Goal: Task Accomplishment & Management: Manage account settings

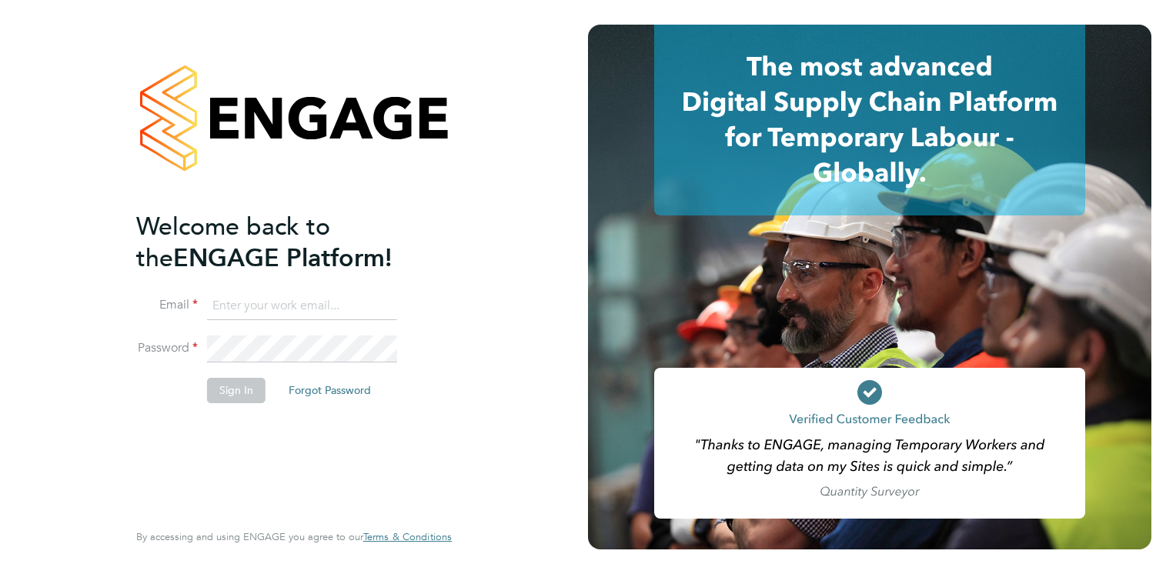
type input "lee.johnson2@hmsworks.co.uk"
click at [243, 393] on button "Sign In" at bounding box center [236, 390] width 59 height 25
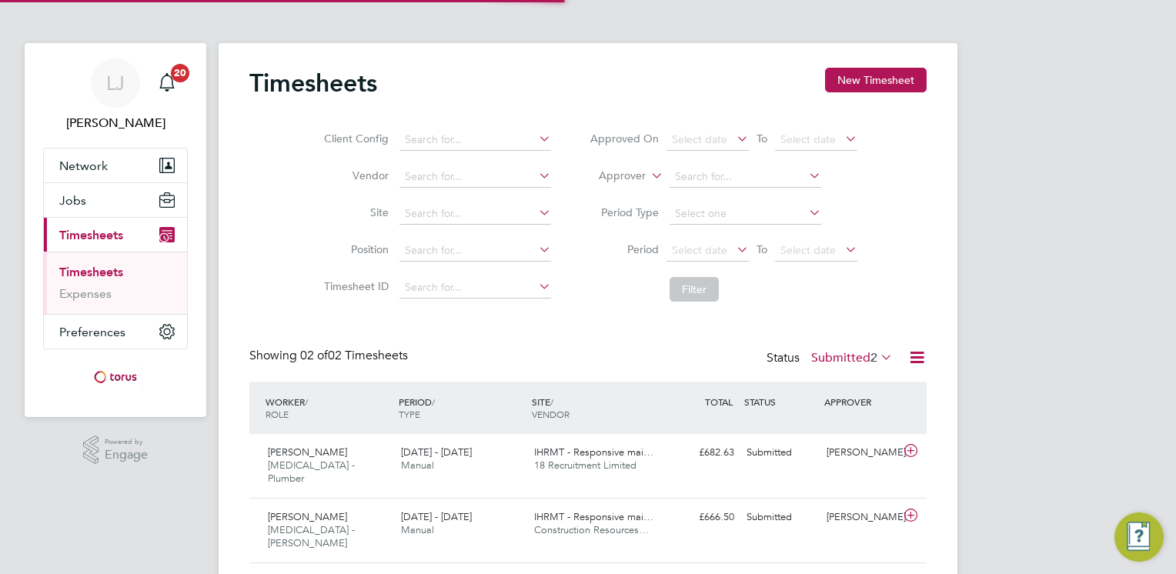
scroll to position [38, 134]
click at [694, 450] on div "£682.63 Submitted" at bounding box center [701, 452] width 80 height 25
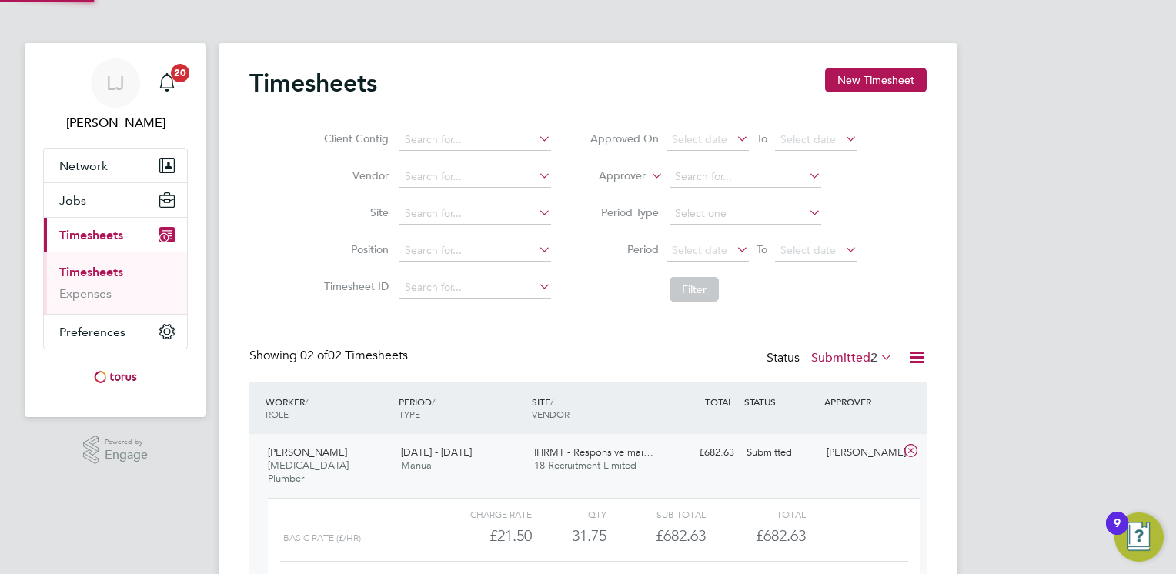
scroll to position [25, 149]
click at [585, 414] on div "SITE / VENDOR" at bounding box center [594, 408] width 133 height 40
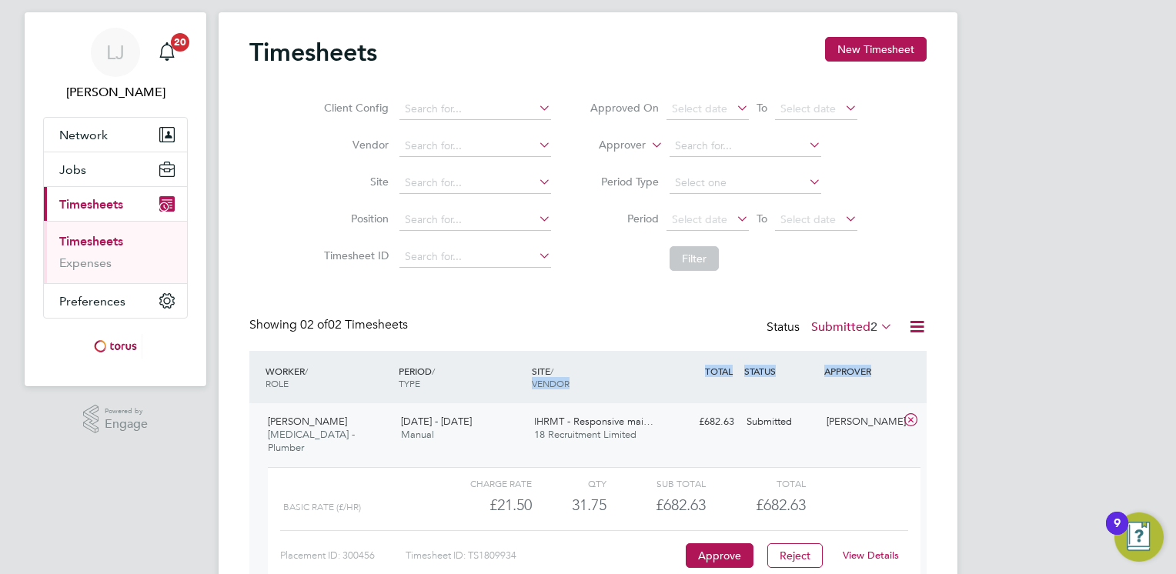
scroll to position [159, 0]
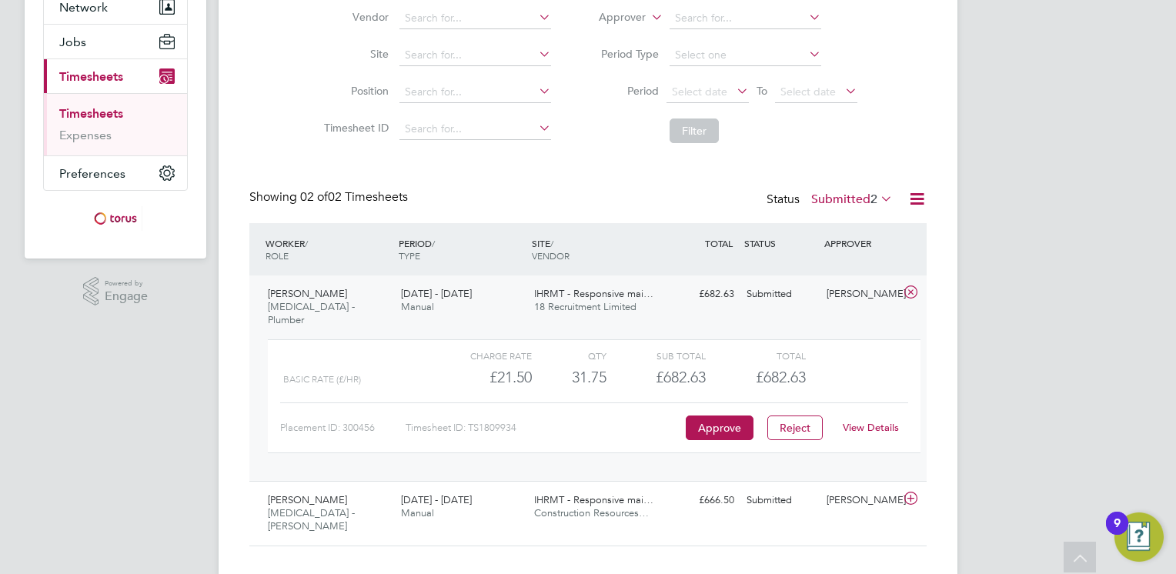
click at [330, 416] on div "Placement ID: 300456" at bounding box center [342, 428] width 125 height 25
click at [875, 421] on link "View Details" at bounding box center [871, 427] width 56 height 13
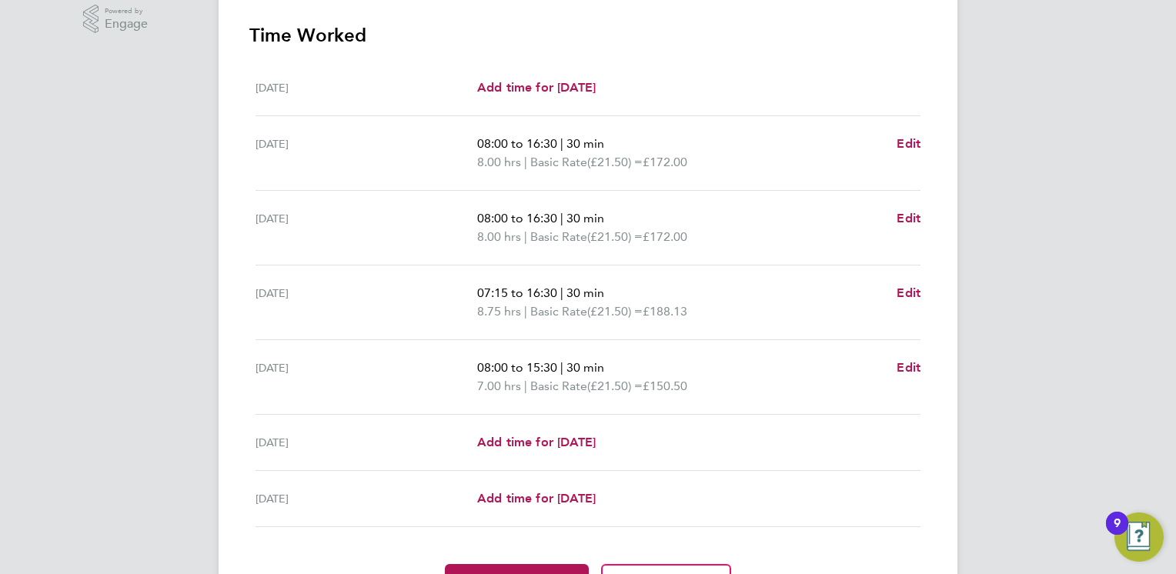
scroll to position [517, 0]
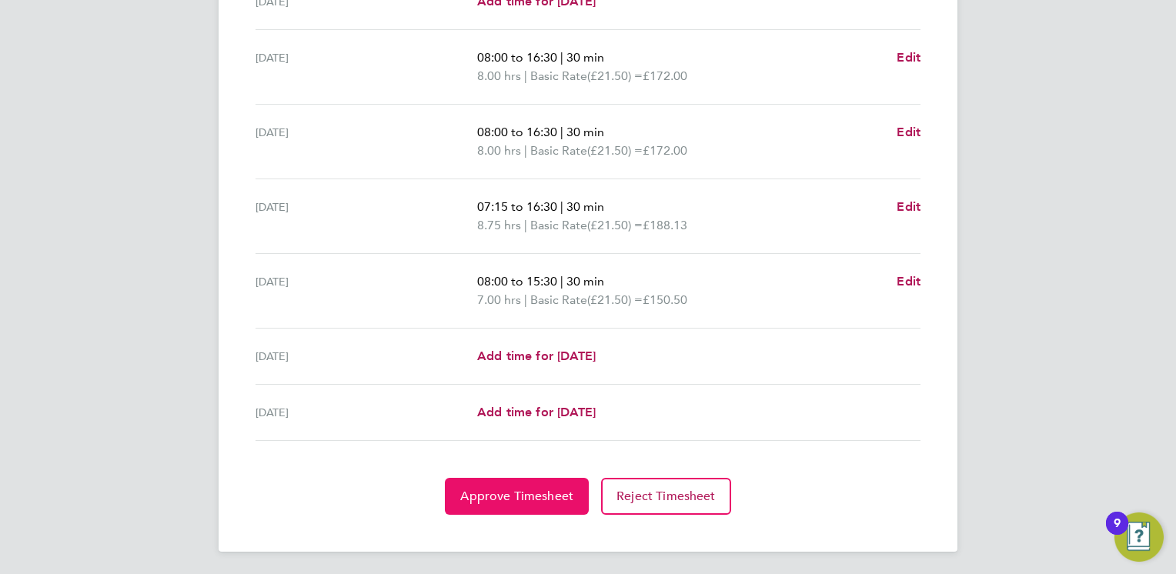
click at [511, 495] on span "Approve Timesheet" at bounding box center [516, 496] width 113 height 15
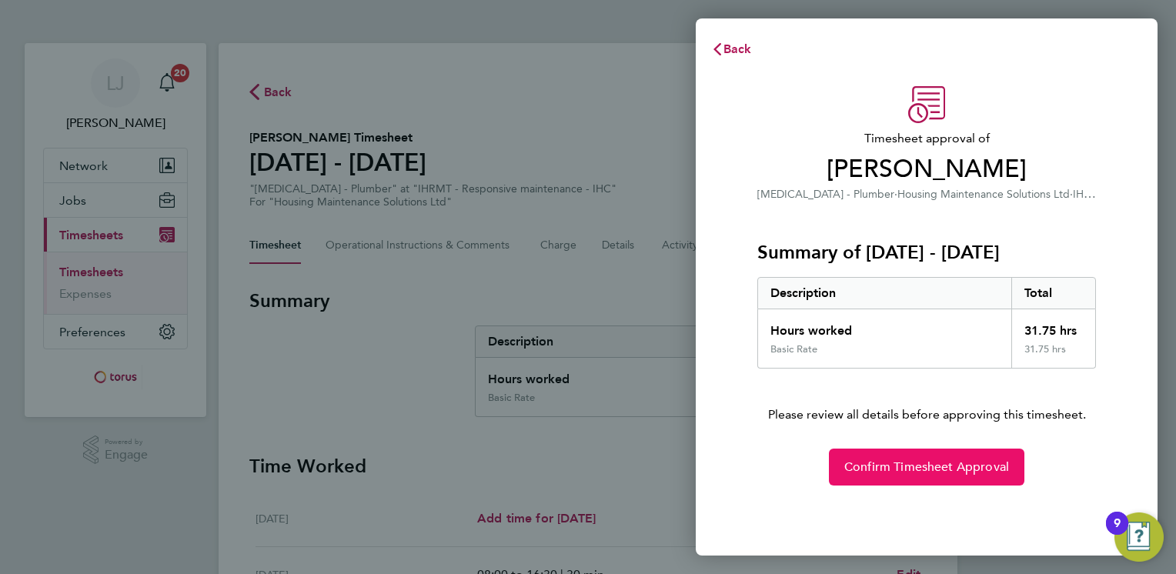
click at [929, 460] on span "Confirm Timesheet Approval" at bounding box center [927, 467] width 165 height 15
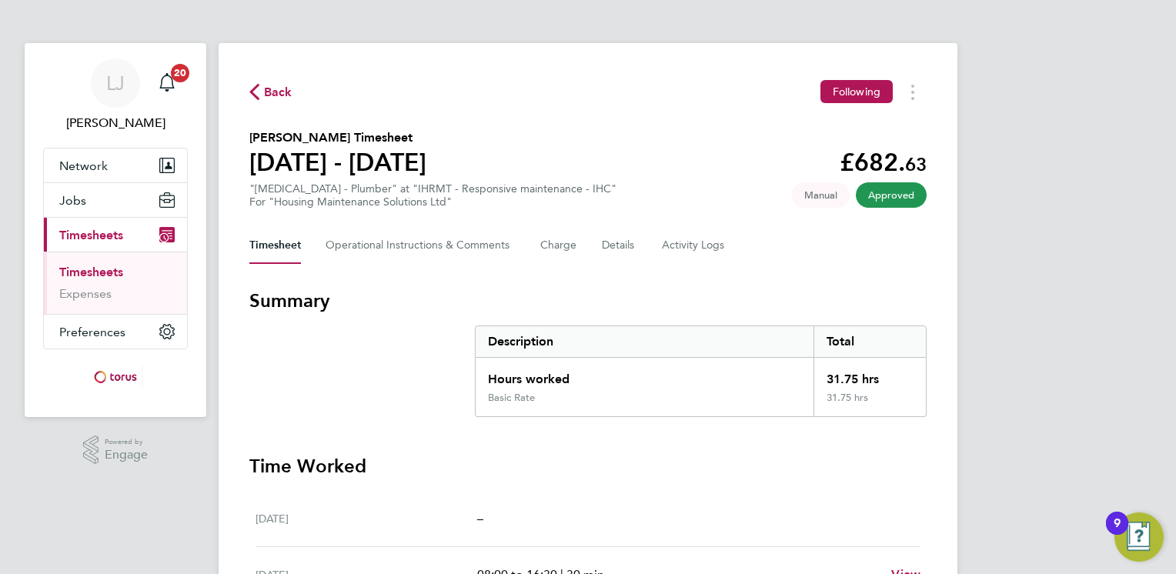
click at [90, 275] on link "Timesheets" at bounding box center [91, 272] width 64 height 15
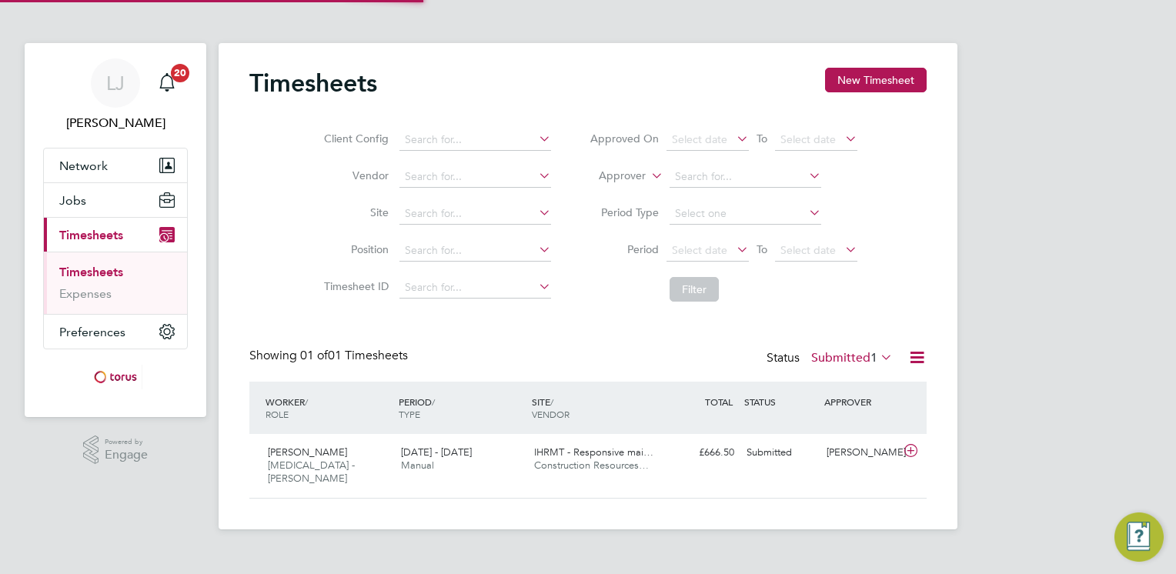
scroll to position [38, 134]
click at [565, 459] on span "Construction Resources…" at bounding box center [591, 465] width 115 height 13
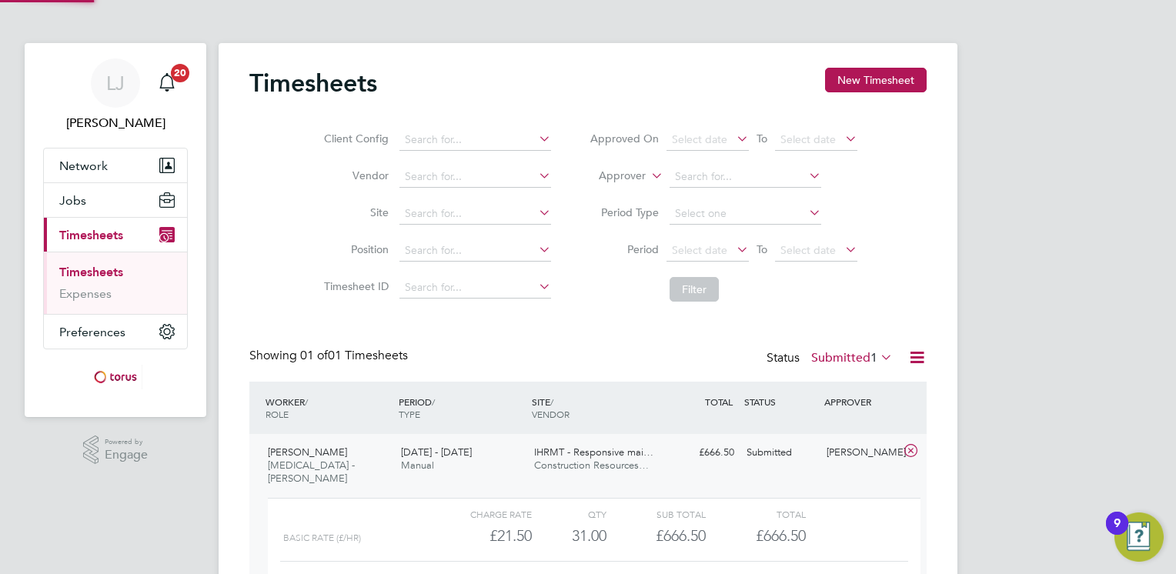
scroll to position [25, 149]
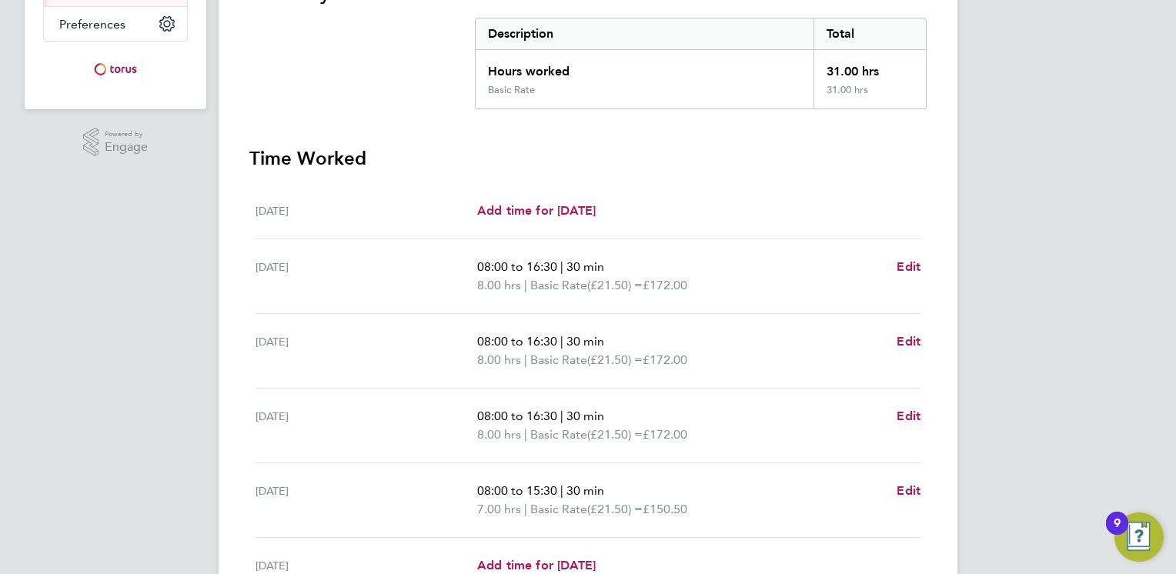
scroll to position [517, 0]
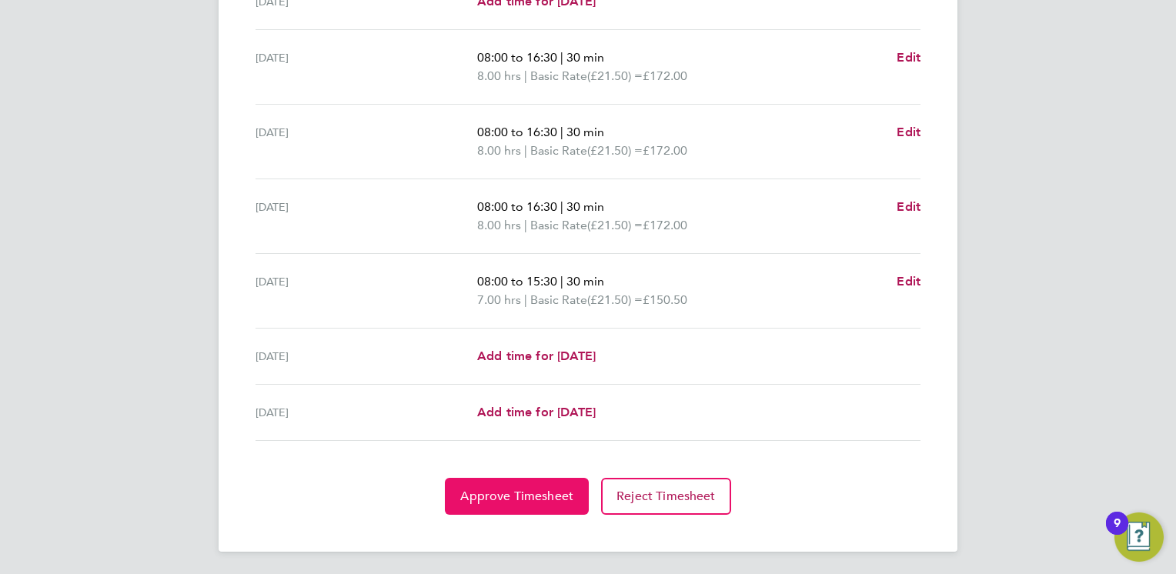
click at [506, 503] on button "Approve Timesheet" at bounding box center [517, 496] width 144 height 37
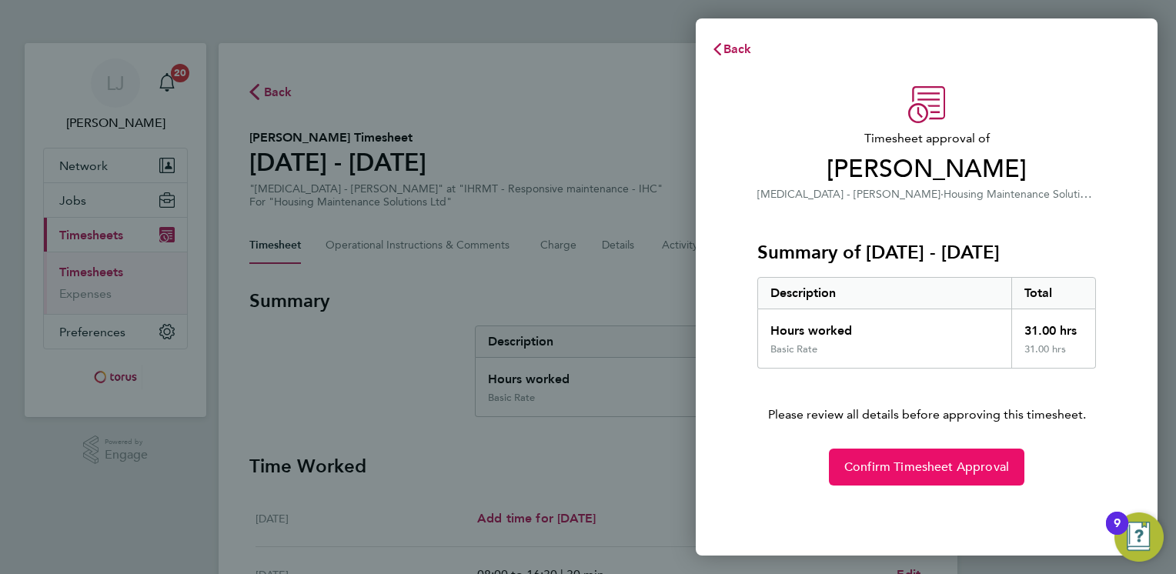
click at [926, 475] on button "Confirm Timesheet Approval" at bounding box center [927, 467] width 196 height 37
